Goal: Navigation & Orientation: Find specific page/section

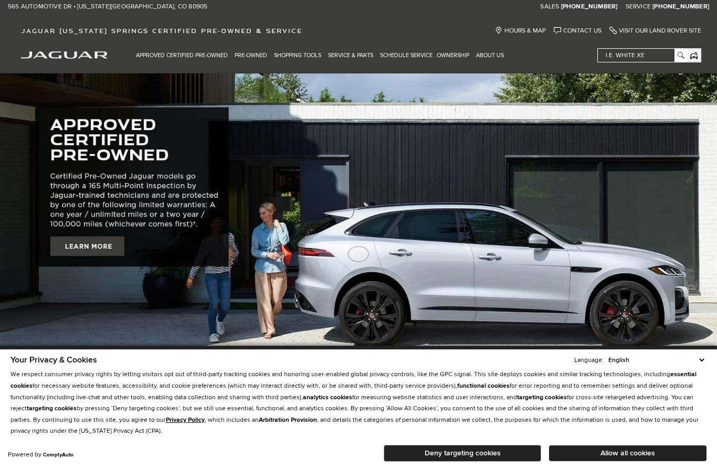
click at [488, 452] on button "Deny targeting cookies" at bounding box center [462, 453] width 157 height 17
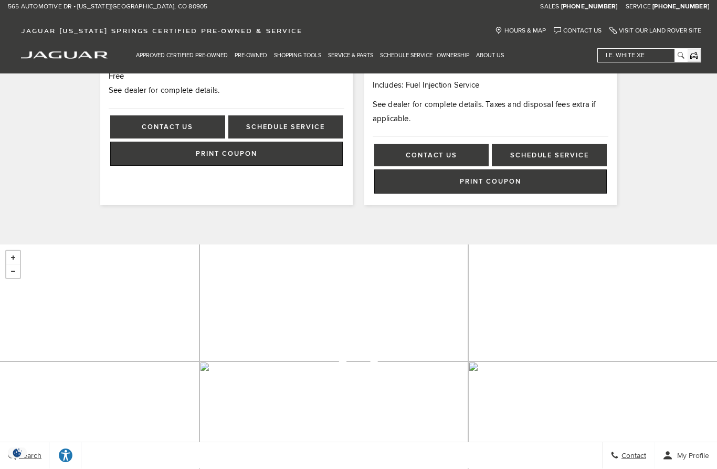
scroll to position [1406, 0]
click at [664, 420] on div "+ - Leaflet | © Mapbox © OpenStreetMap" at bounding box center [358, 376] width 717 height 262
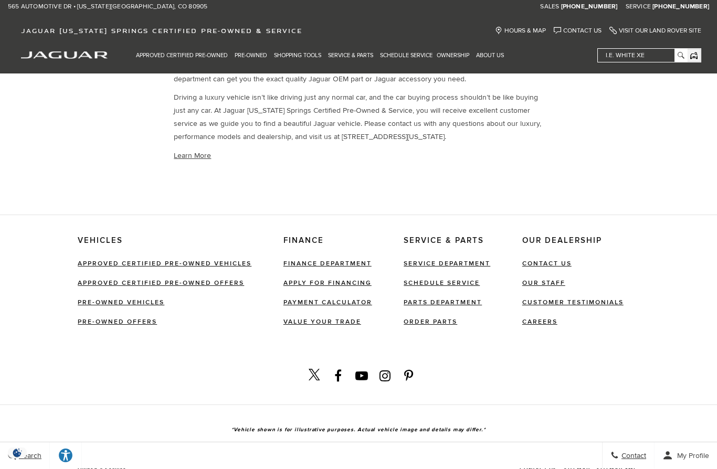
scroll to position [2271, 0]
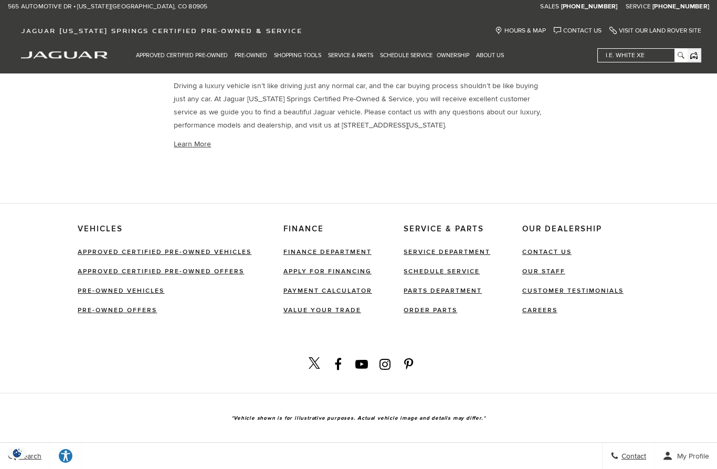
click at [142, 287] on link "Pre-Owned Vehicles" at bounding box center [121, 291] width 87 height 8
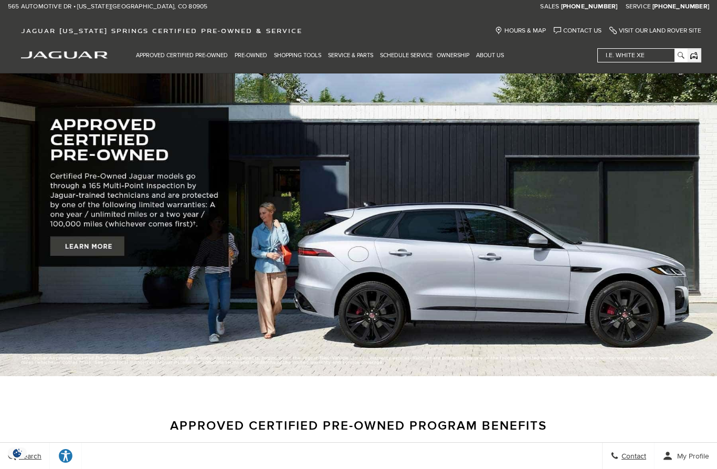
scroll to position [2316, 0]
